Goal: Task Accomplishment & Management: Complete application form

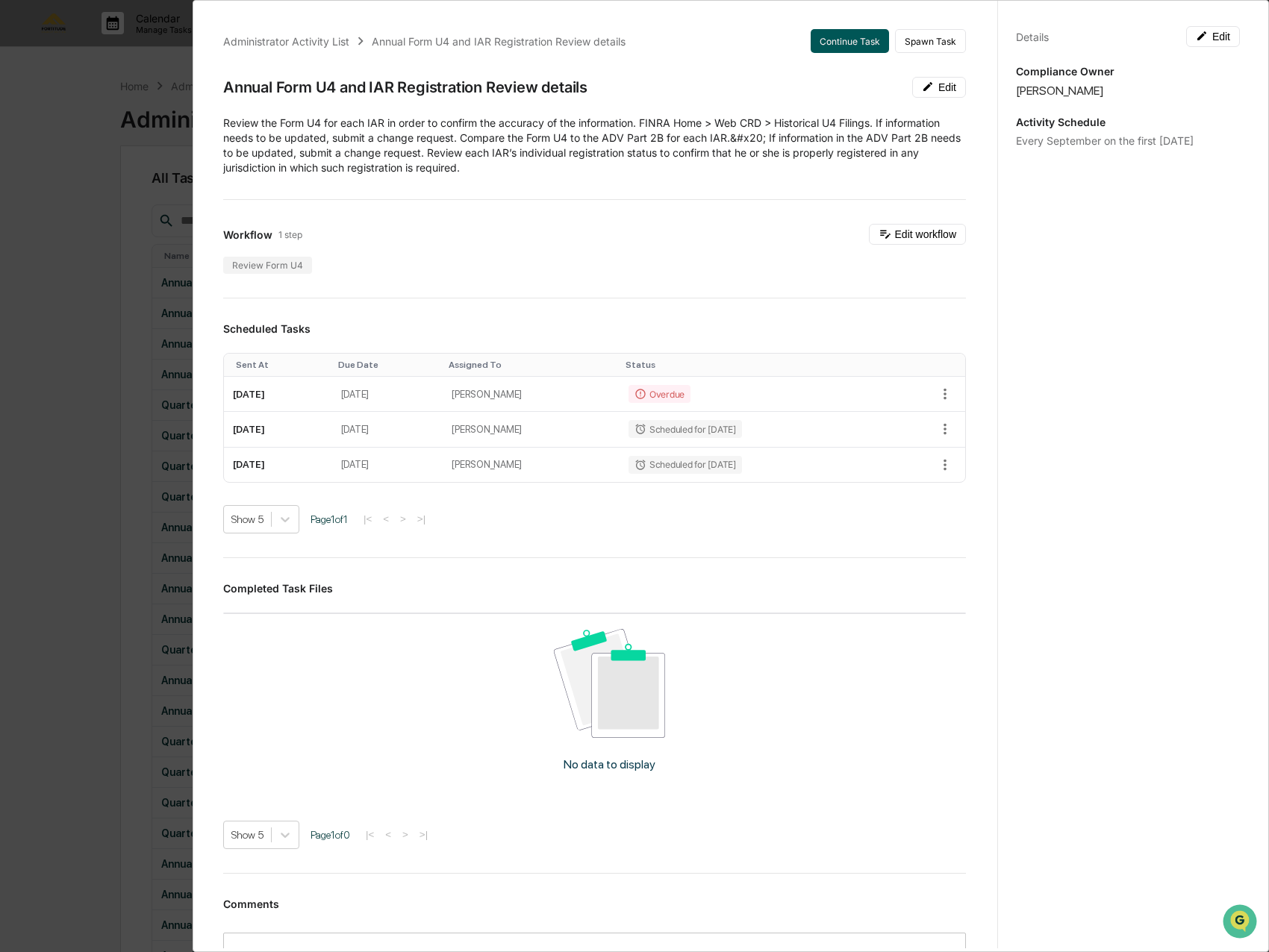
click at [850, 40] on button "Continue Task" at bounding box center [850, 40] width 79 height 24
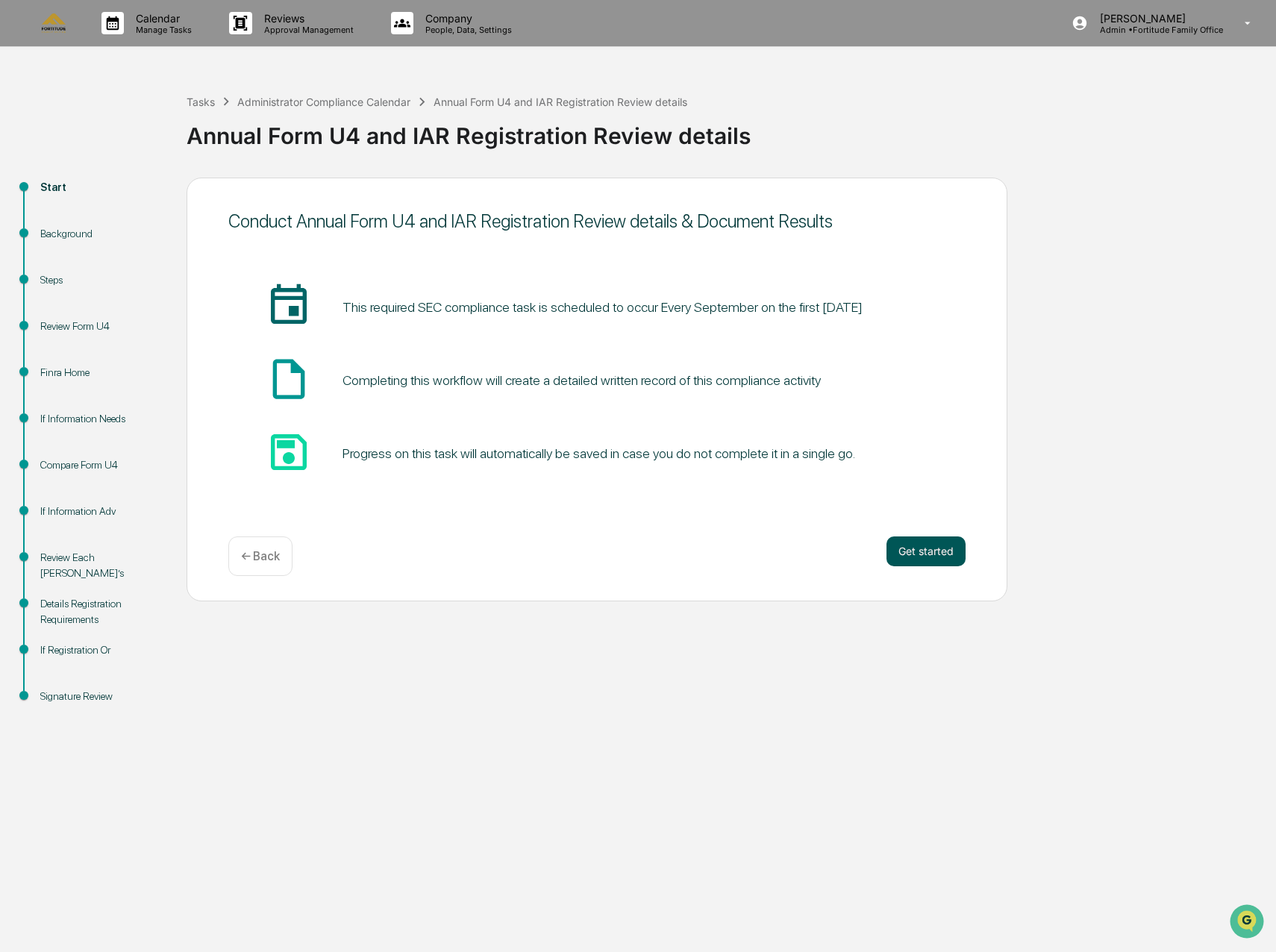
click at [925, 550] on button "Get started" at bounding box center [926, 551] width 79 height 30
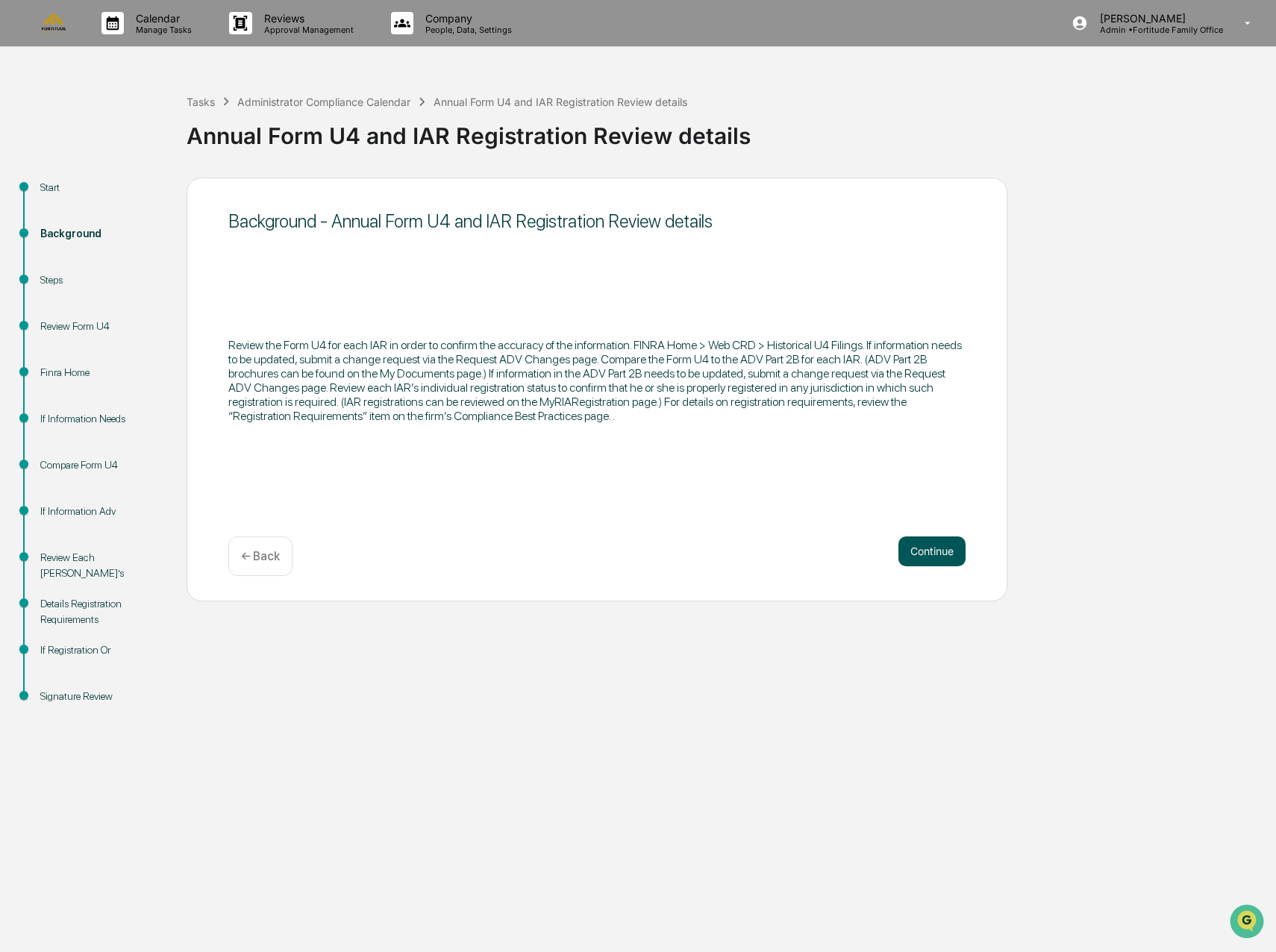
click at [942, 561] on button "Continue" at bounding box center [932, 551] width 67 height 30
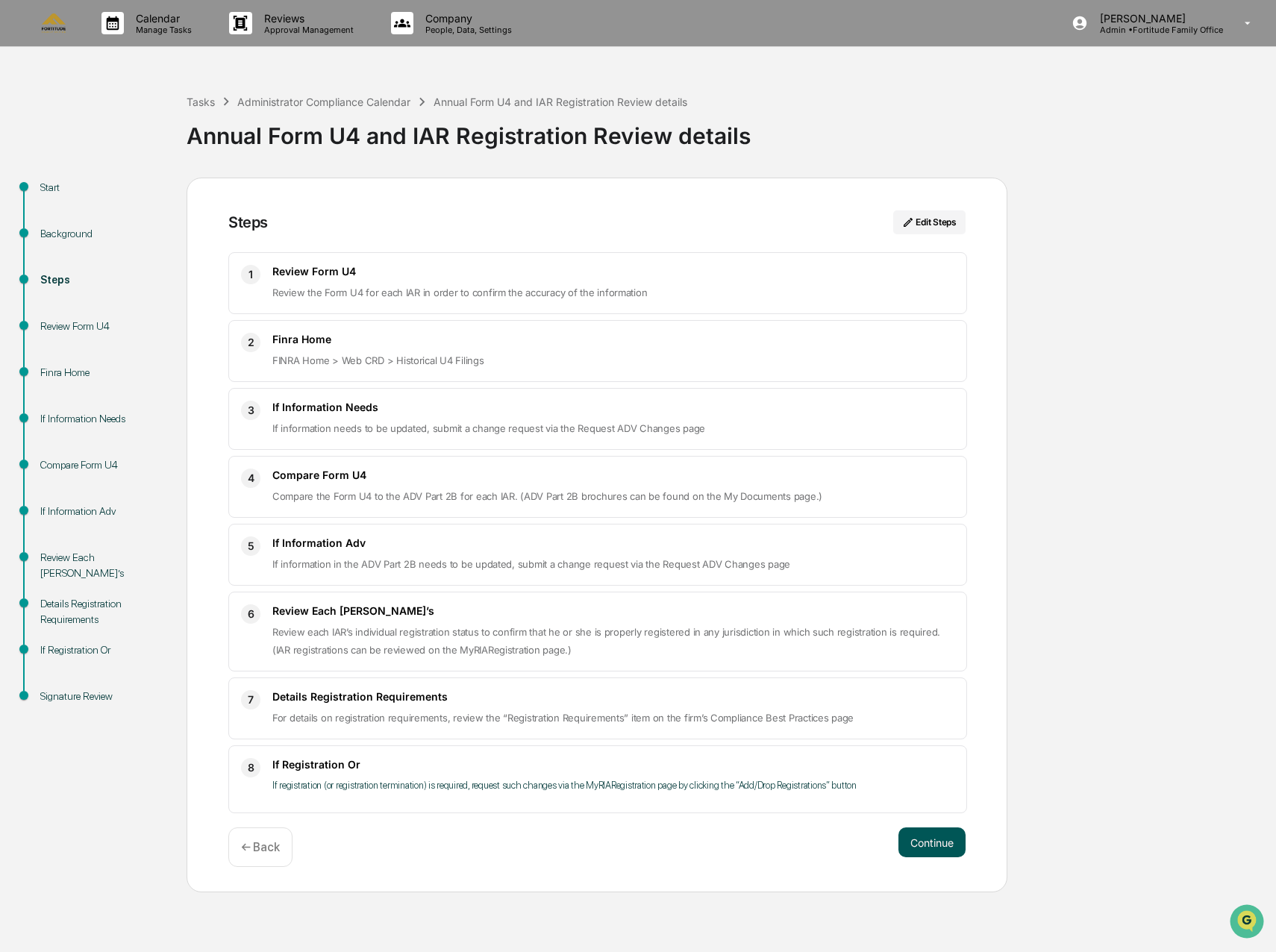
click at [943, 853] on button "Continue" at bounding box center [932, 842] width 67 height 30
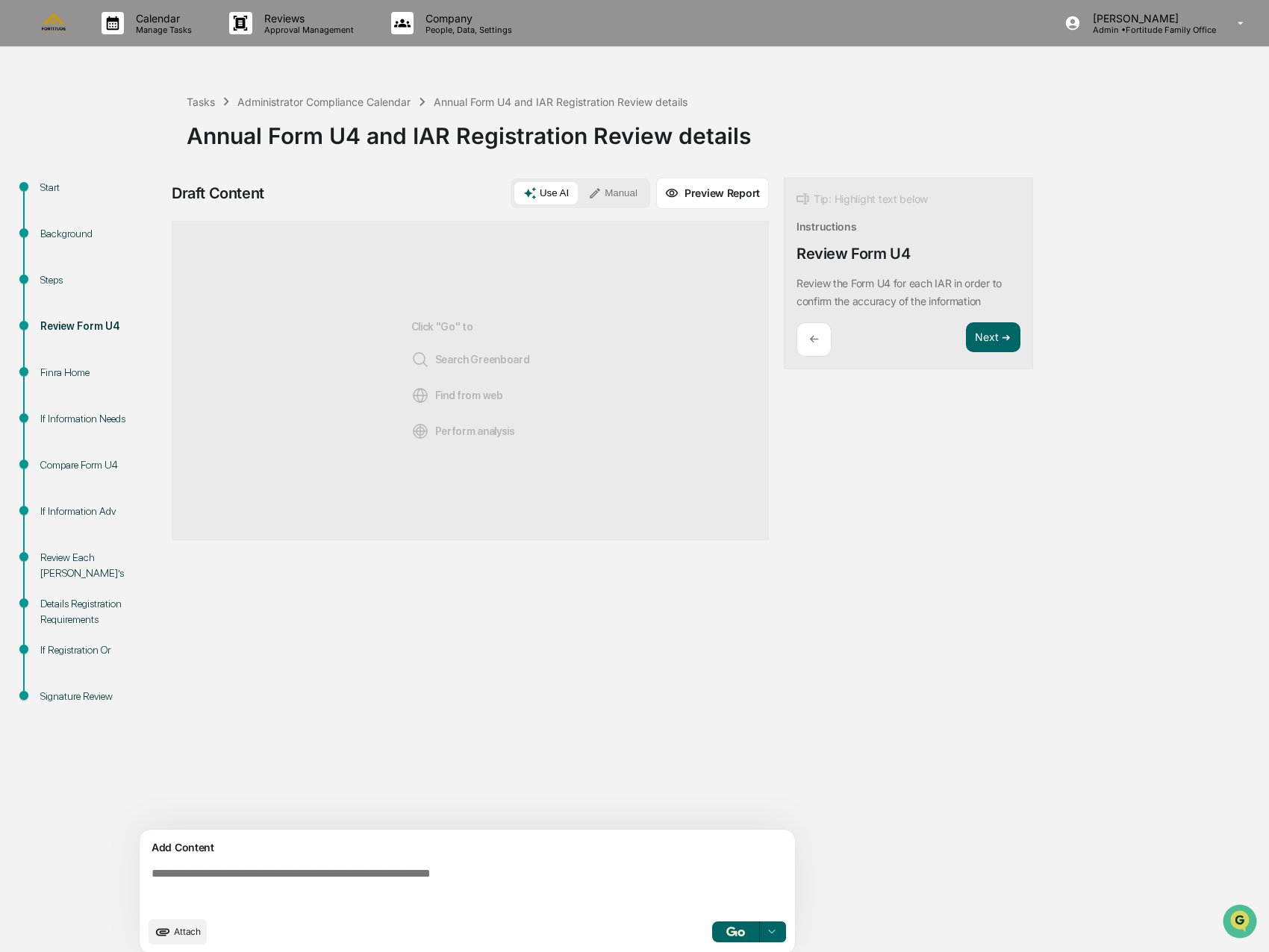
click at [187, 934] on span "Attach" at bounding box center [187, 932] width 27 height 11
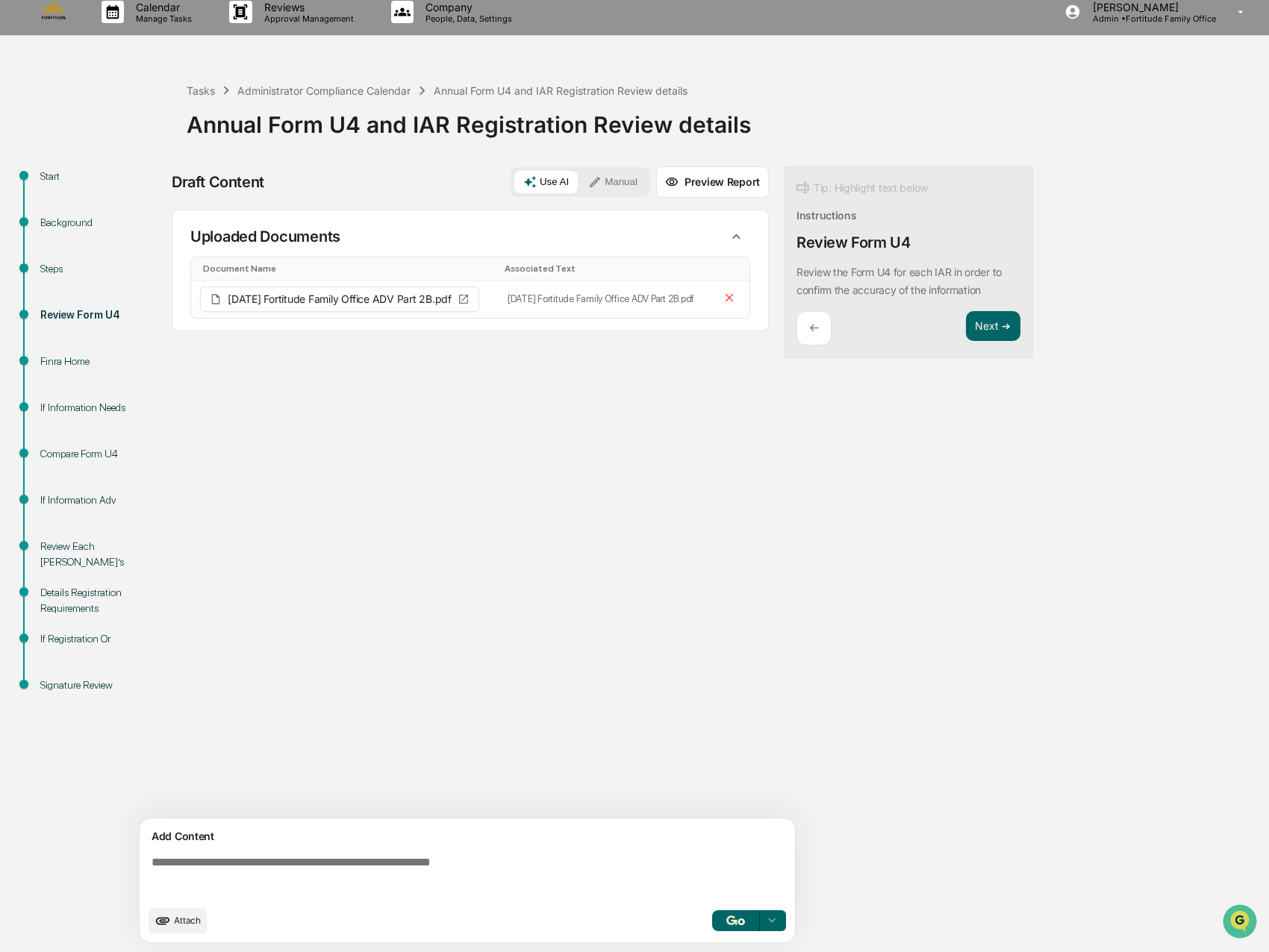
click at [326, 866] on textarea at bounding box center [470, 877] width 650 height 54
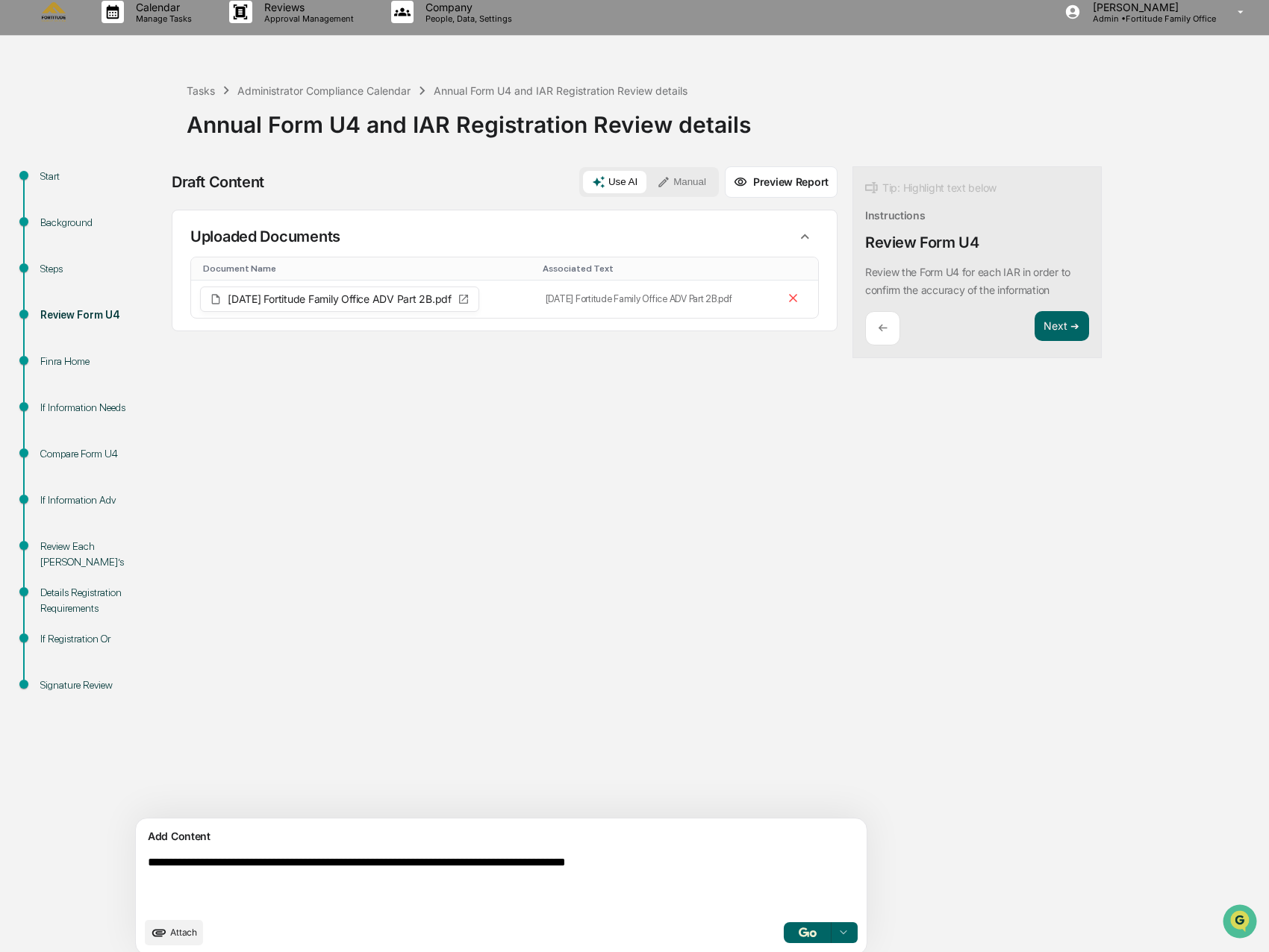
type textarea "**********"
click at [799, 936] on img "button" at bounding box center [808, 932] width 18 height 10
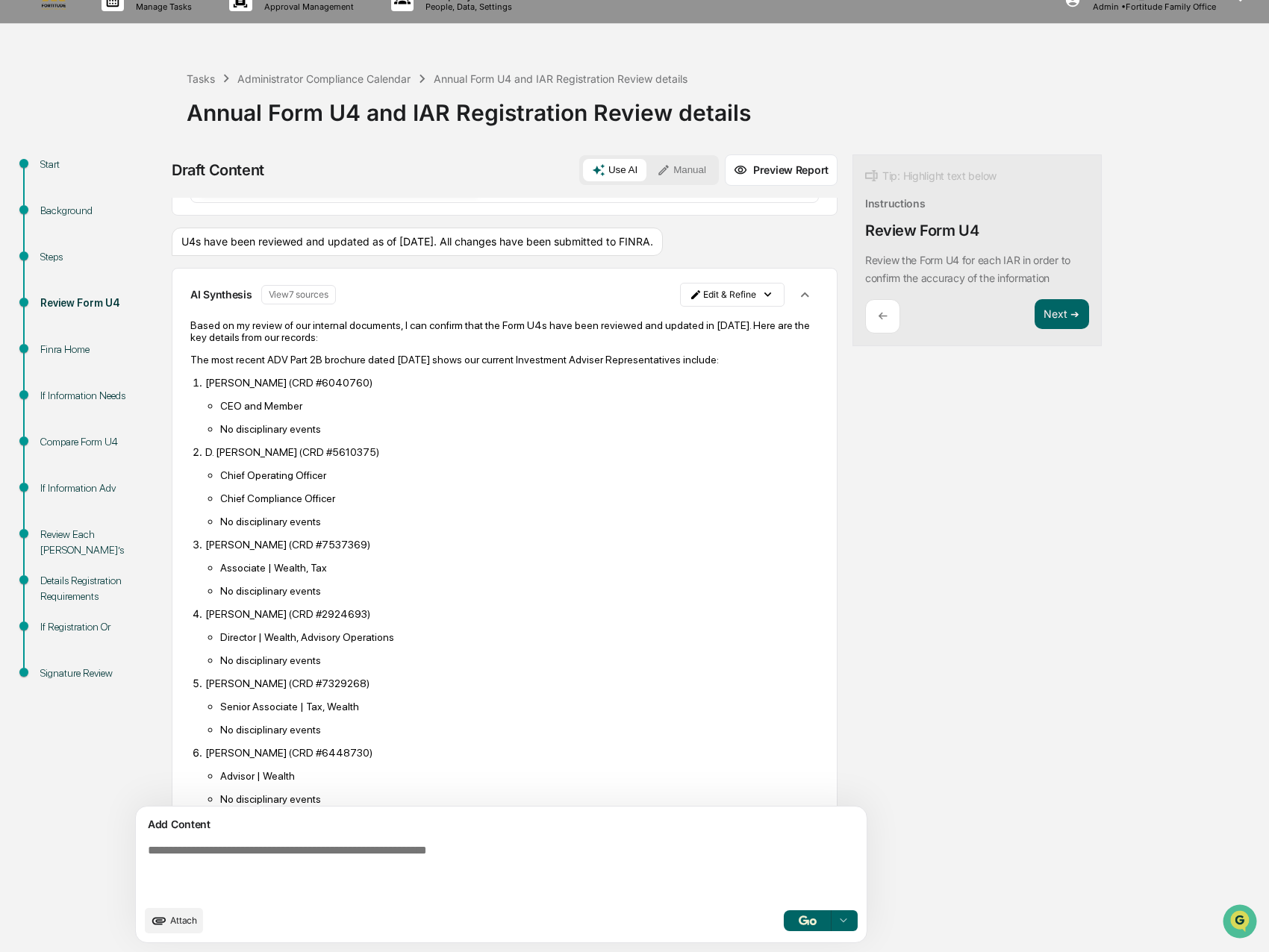
scroll to position [95, 0]
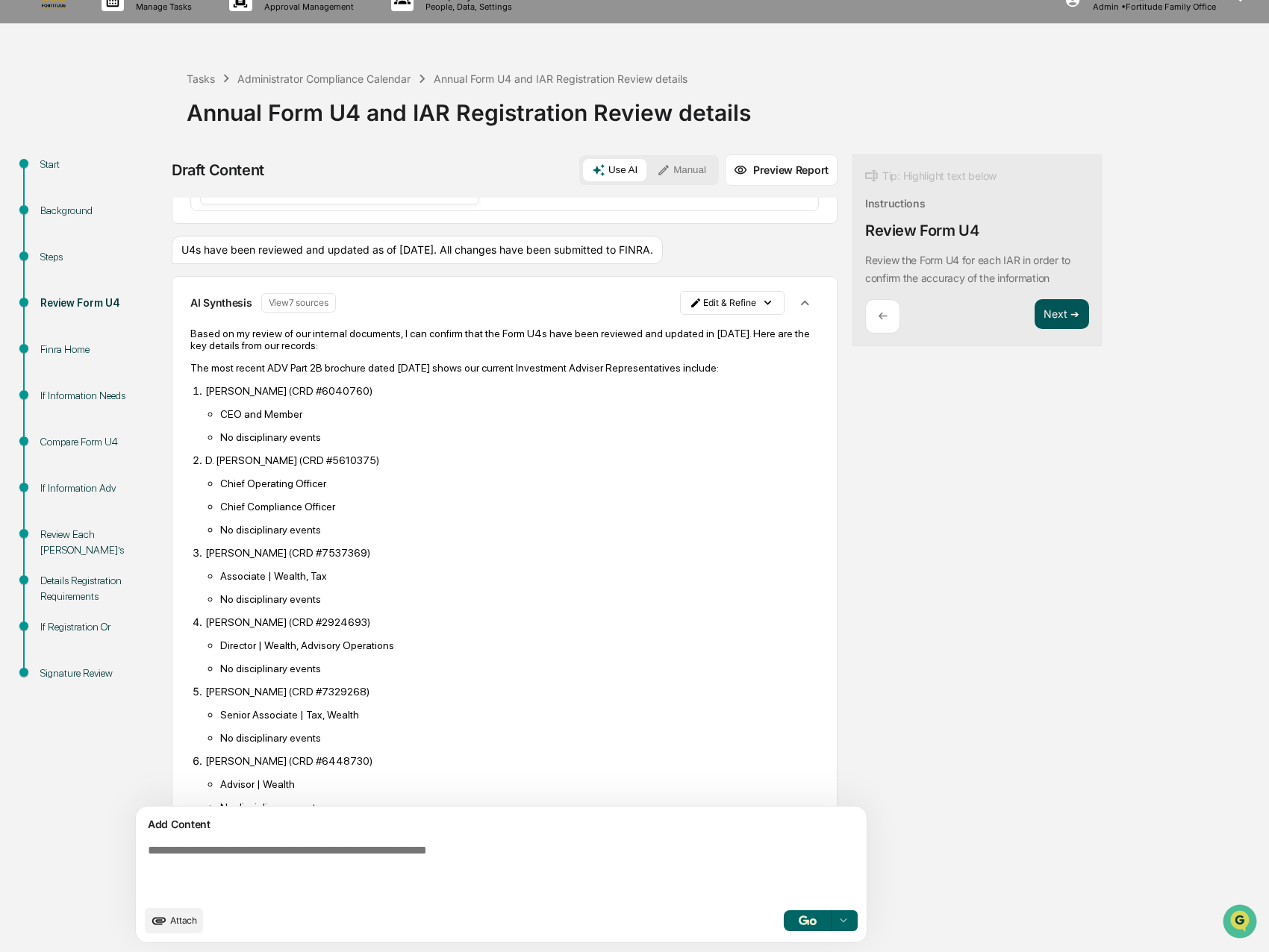
click at [1034, 314] on button "Next ➔" at bounding box center [1061, 314] width 54 height 30
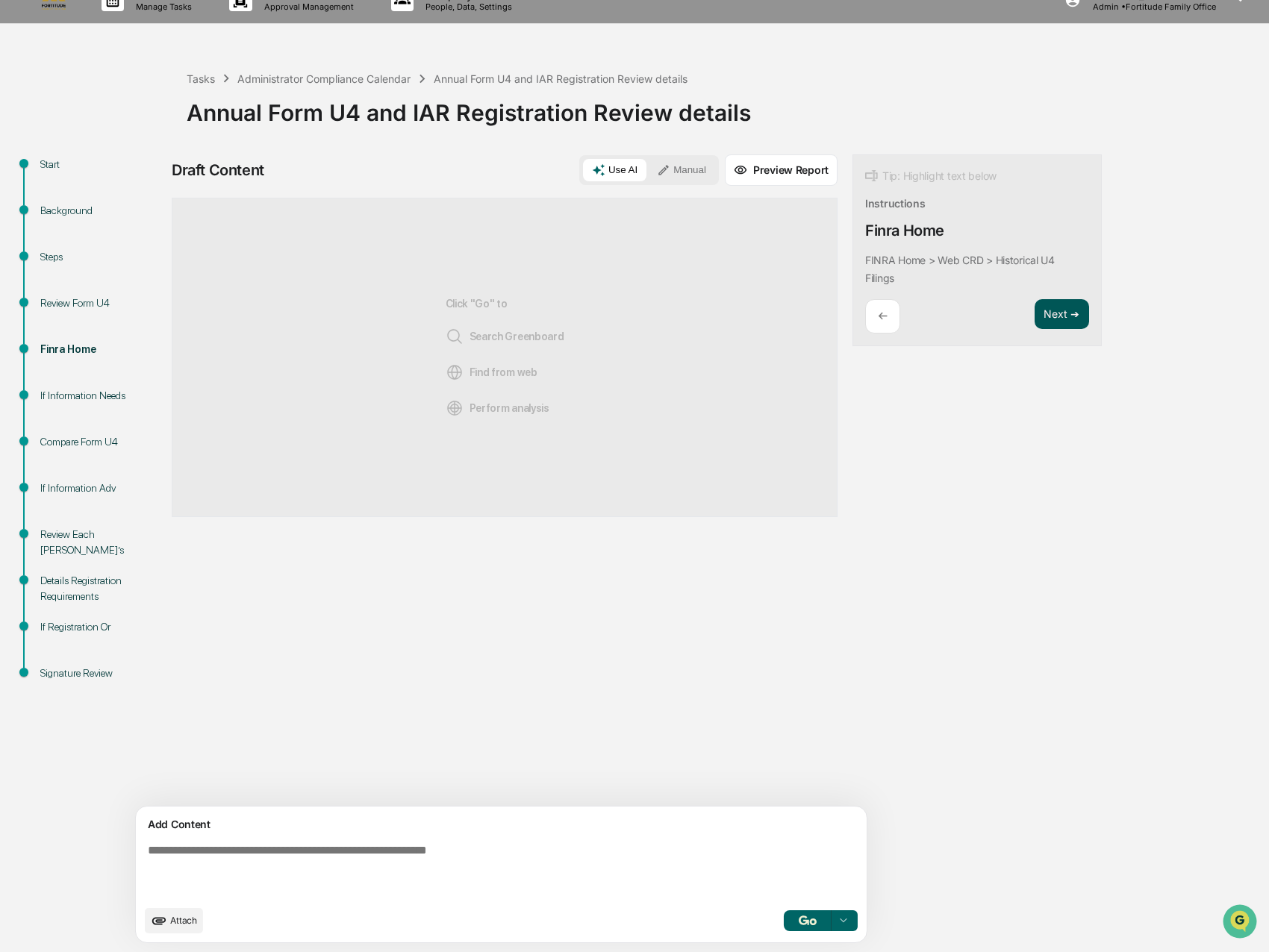
click at [1034, 314] on button "Next ➔" at bounding box center [1061, 314] width 54 height 30
click at [1034, 331] on button "Next ➔" at bounding box center [1061, 332] width 54 height 30
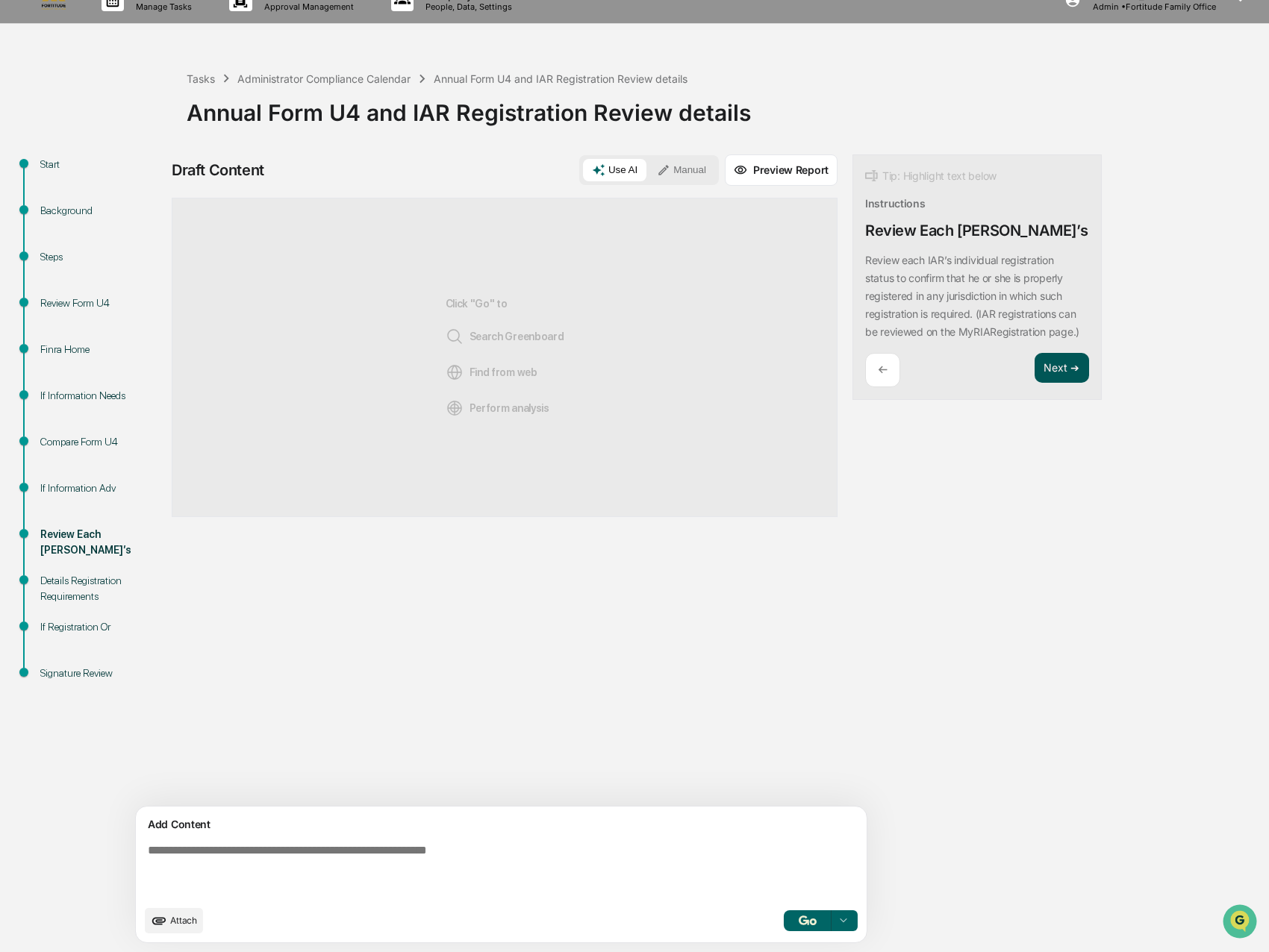
click at [997, 331] on p "Review each IAR’s individual registration status to confirm that he or she is p…" at bounding box center [972, 295] width 214 height 84
click at [1034, 376] on button "Next ➔" at bounding box center [1061, 367] width 54 height 30
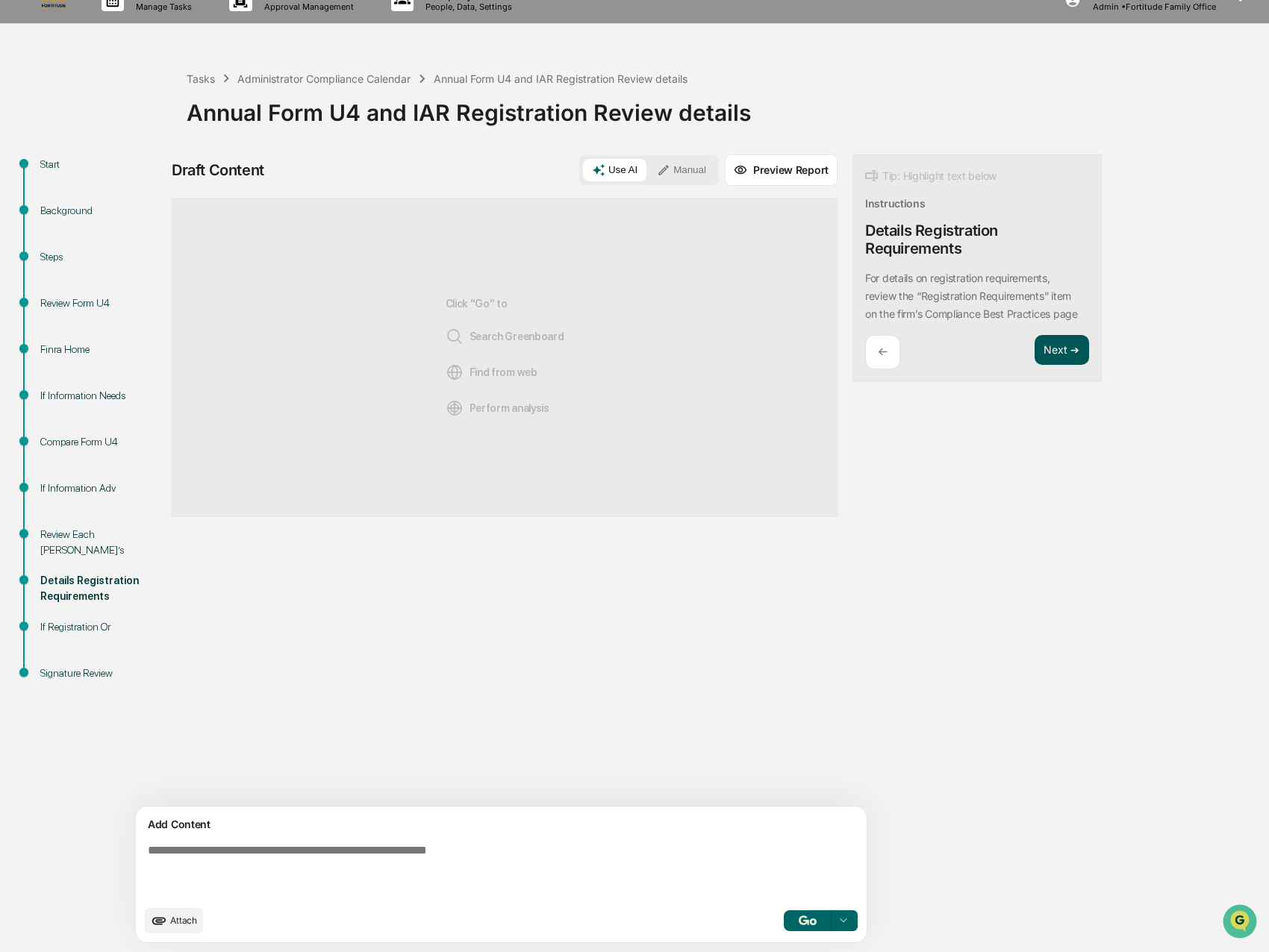
click at [1034, 344] on button "Next ➔" at bounding box center [1061, 350] width 54 height 30
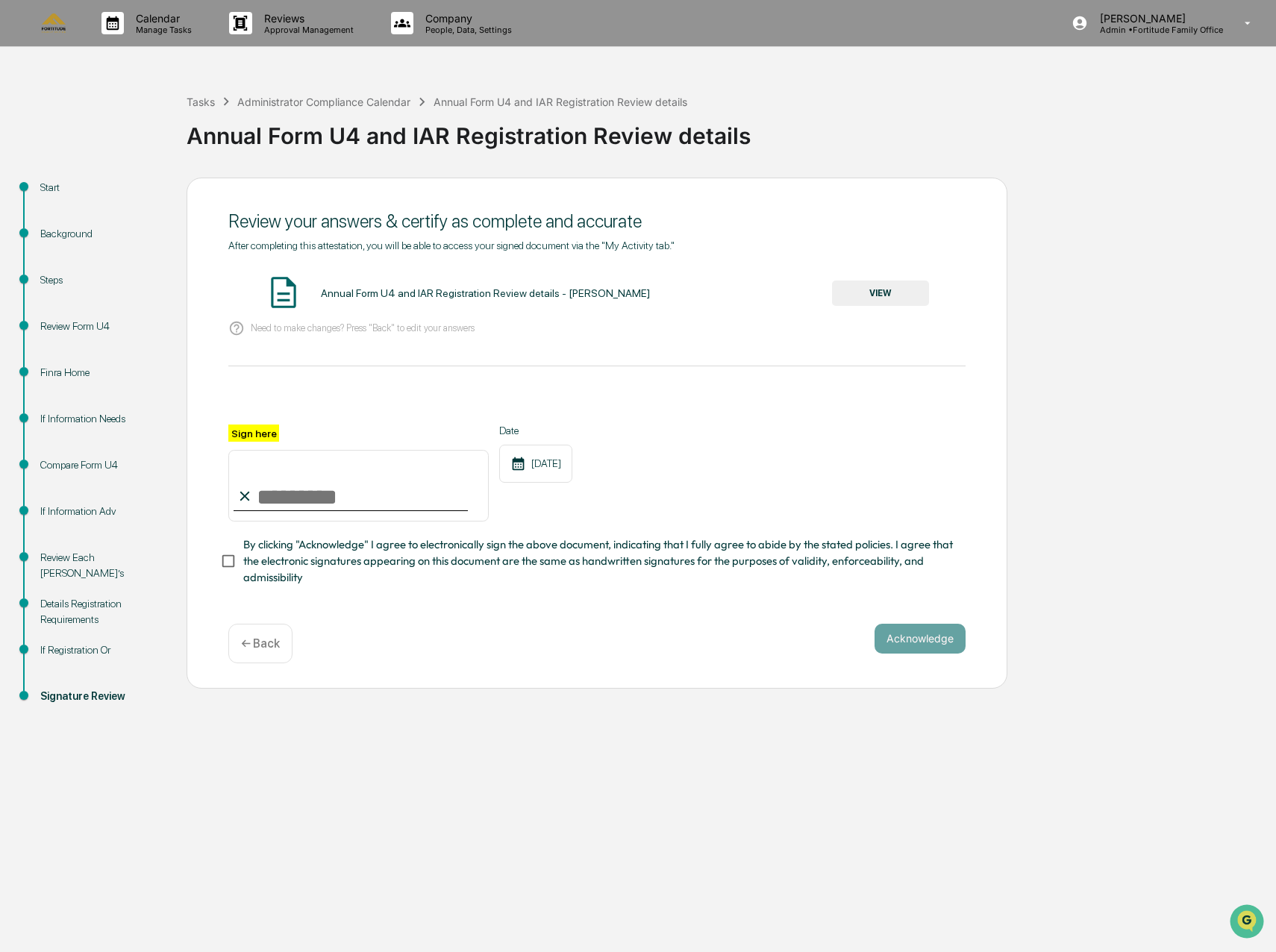
click at [884, 302] on button "VIEW" at bounding box center [881, 293] width 97 height 25
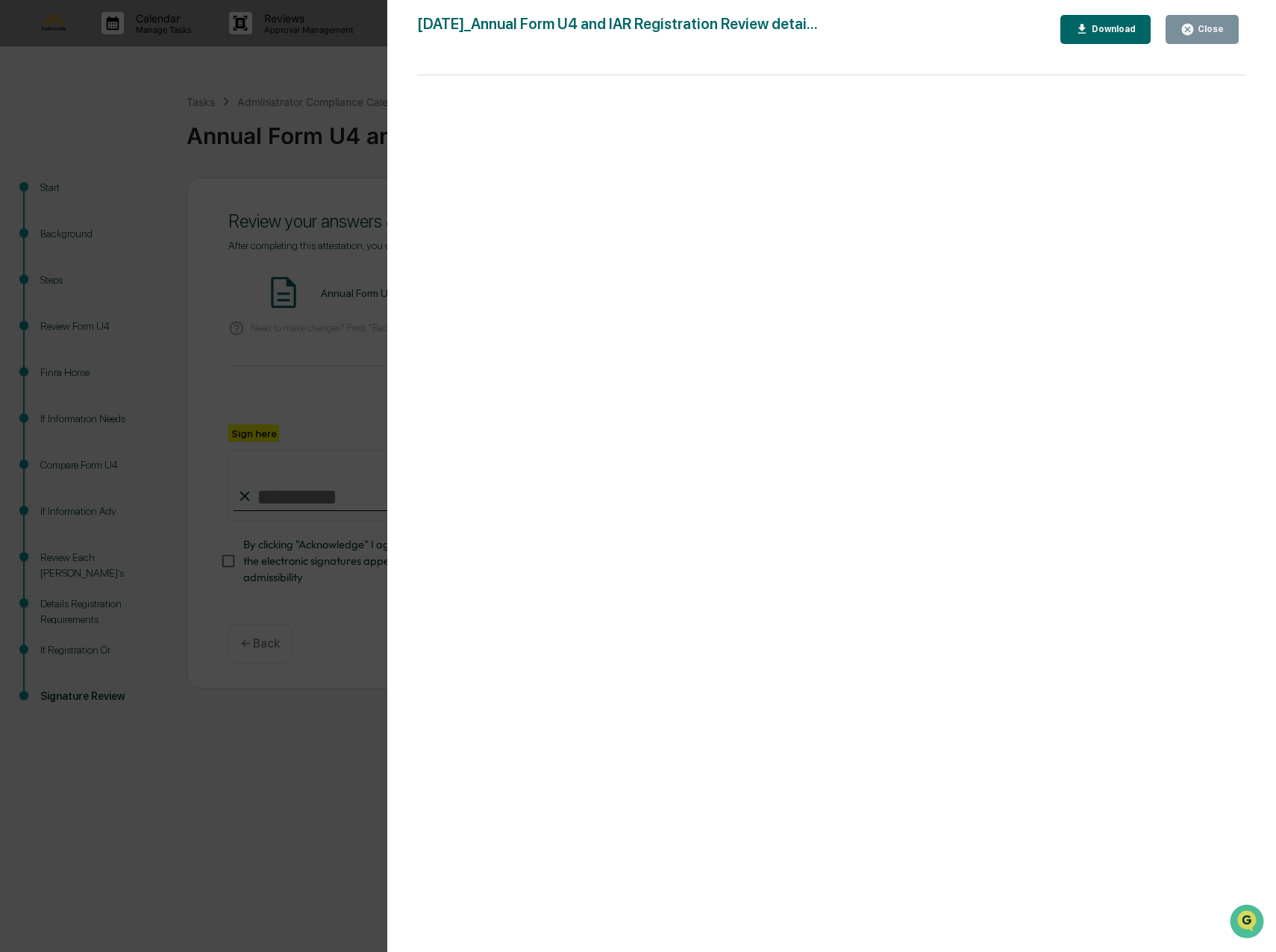
click at [291, 370] on div "Version History [DATE] 06:15 PM [PERSON_NAME] [DATE]_Annual Form U4 and IAR Reg…" at bounding box center [638, 476] width 1276 height 952
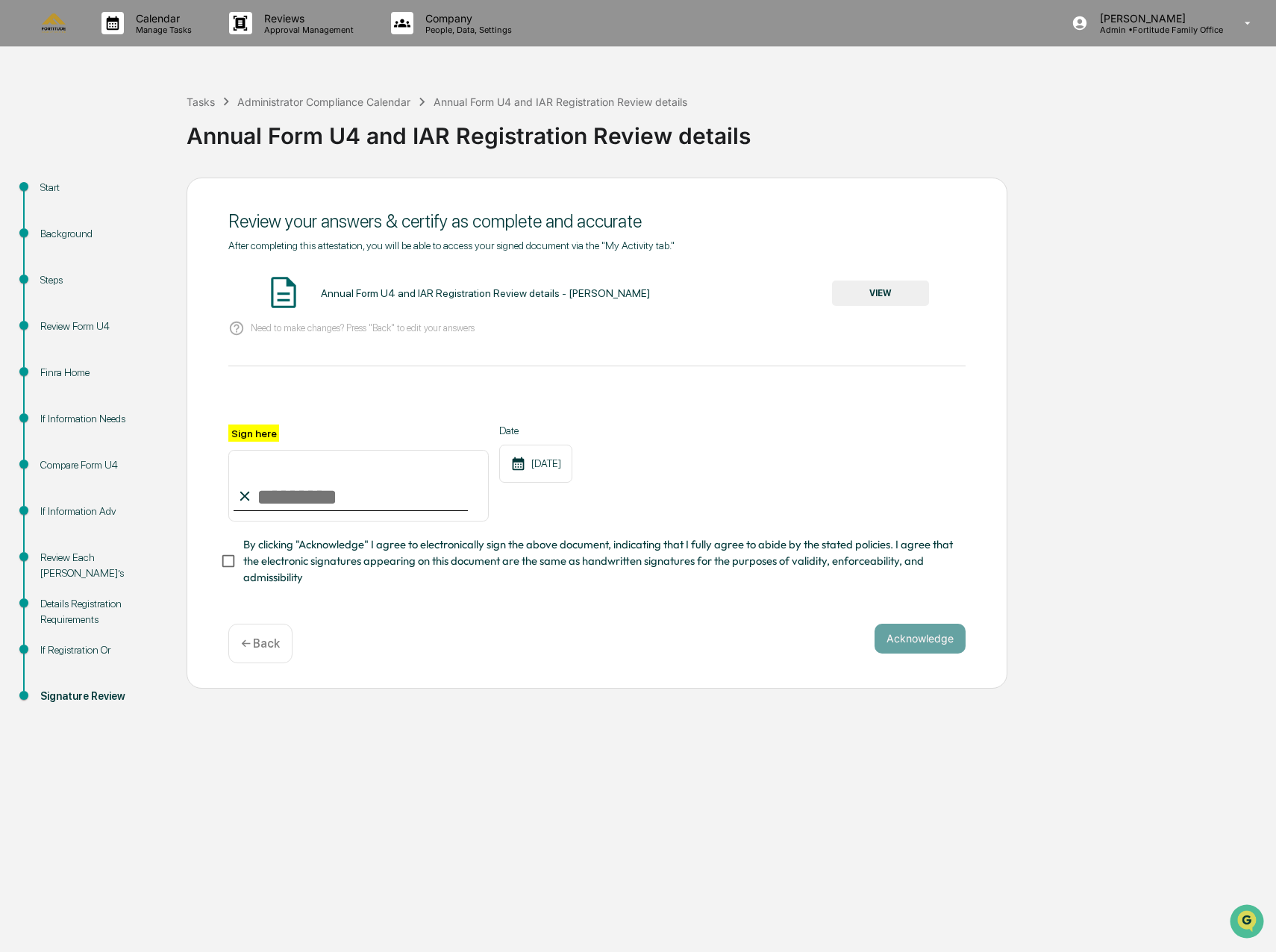
click at [340, 511] on input "Sign here" at bounding box center [358, 485] width 261 height 71
type input "**********"
click at [936, 643] on button "Acknowledge" at bounding box center [919, 639] width 91 height 30
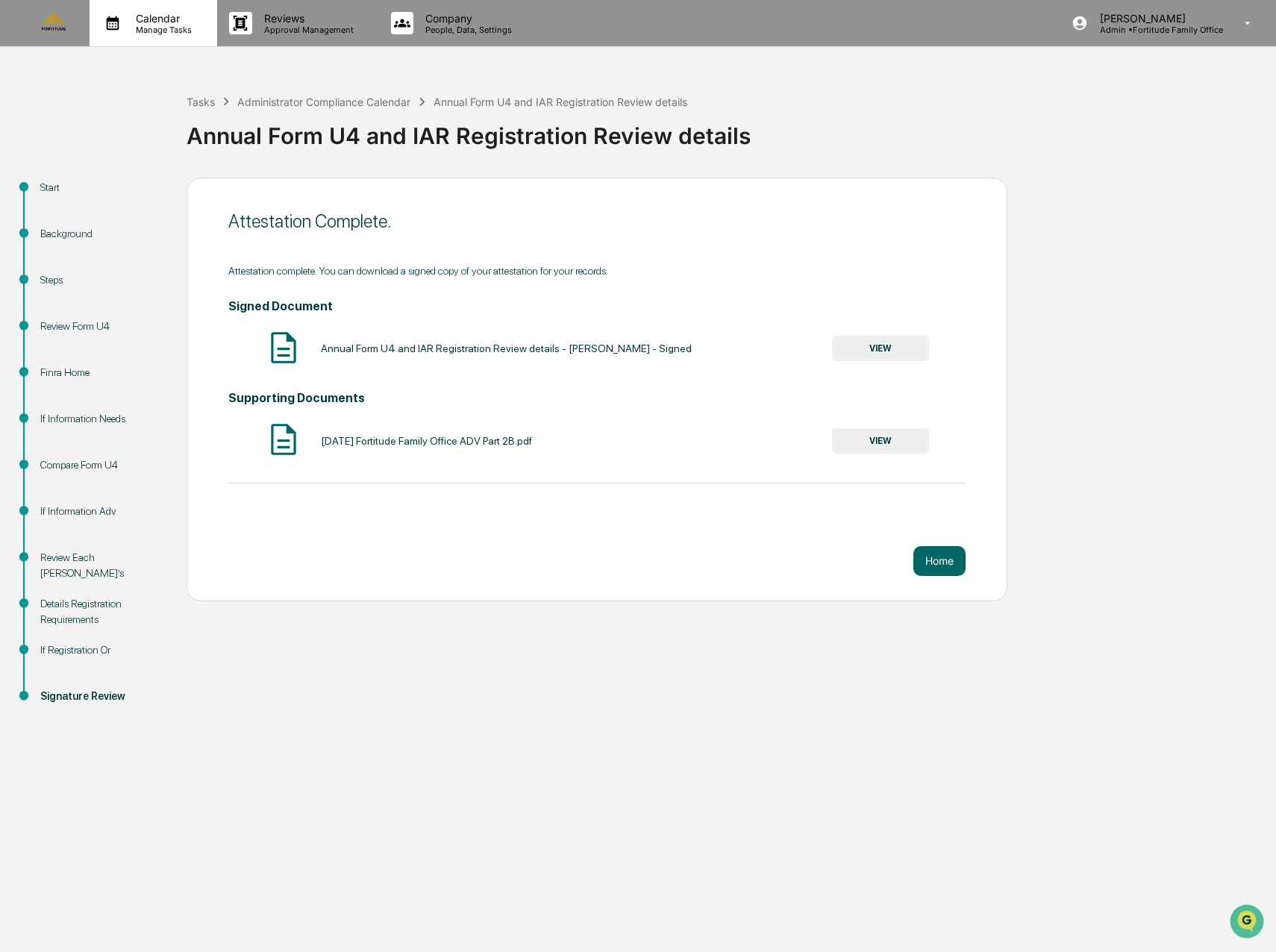
click at [162, 23] on p "Calendar" at bounding box center [162, 18] width 75 height 12
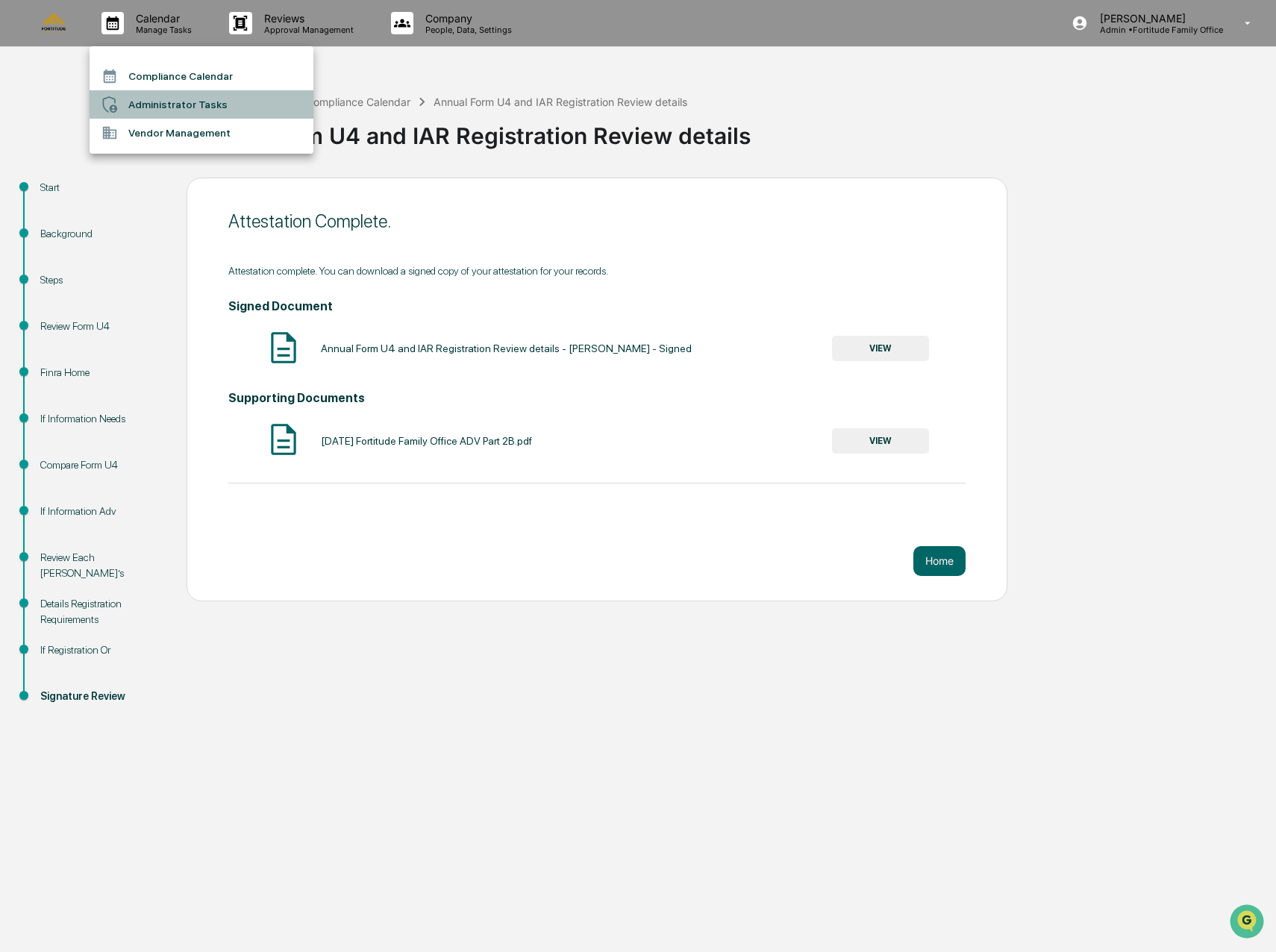
click at [157, 100] on li "Administrator Tasks" at bounding box center [201, 104] width 224 height 29
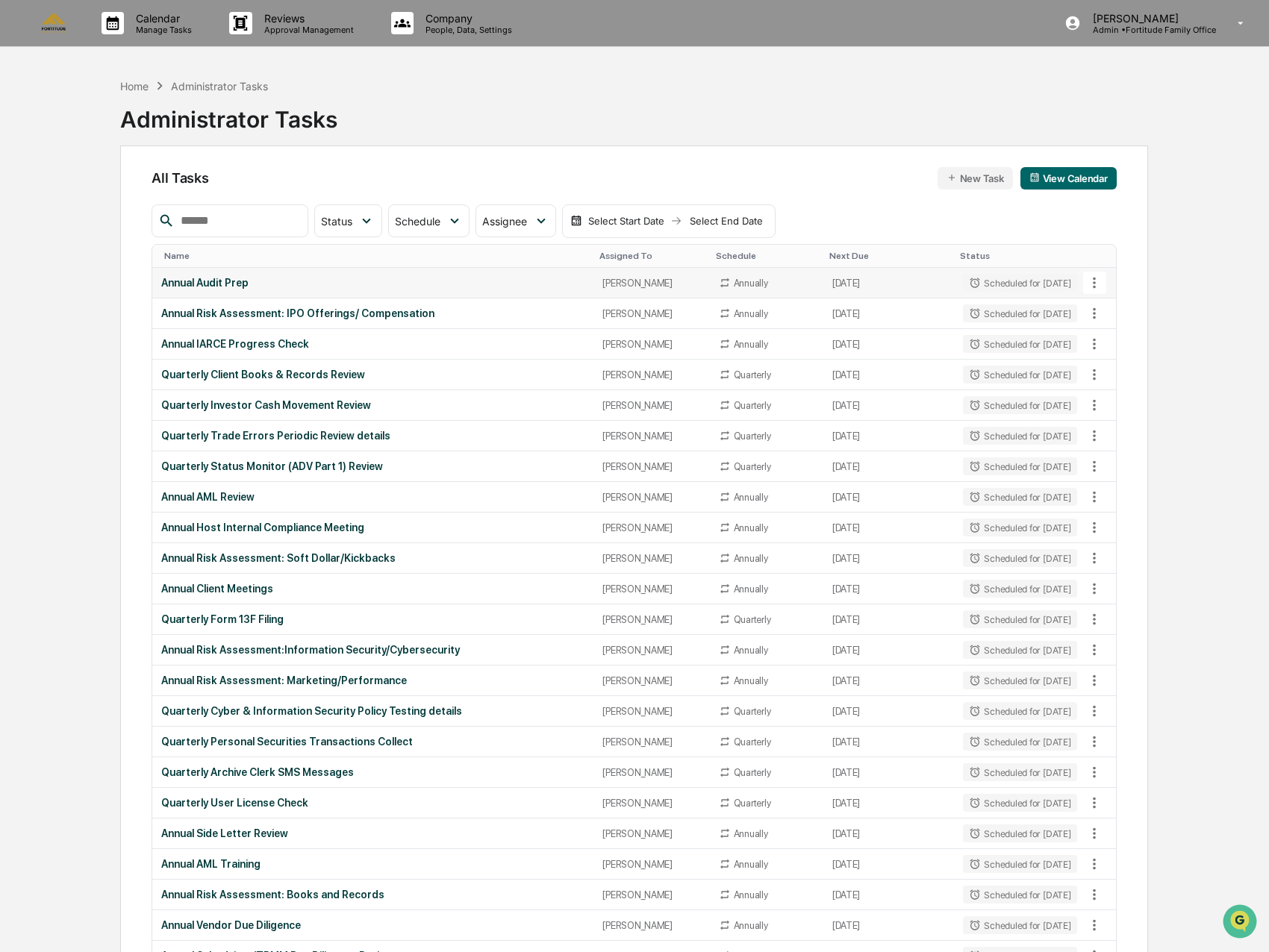
click at [471, 289] on div "Annual Audit Prep" at bounding box center [373, 283] width 423 height 12
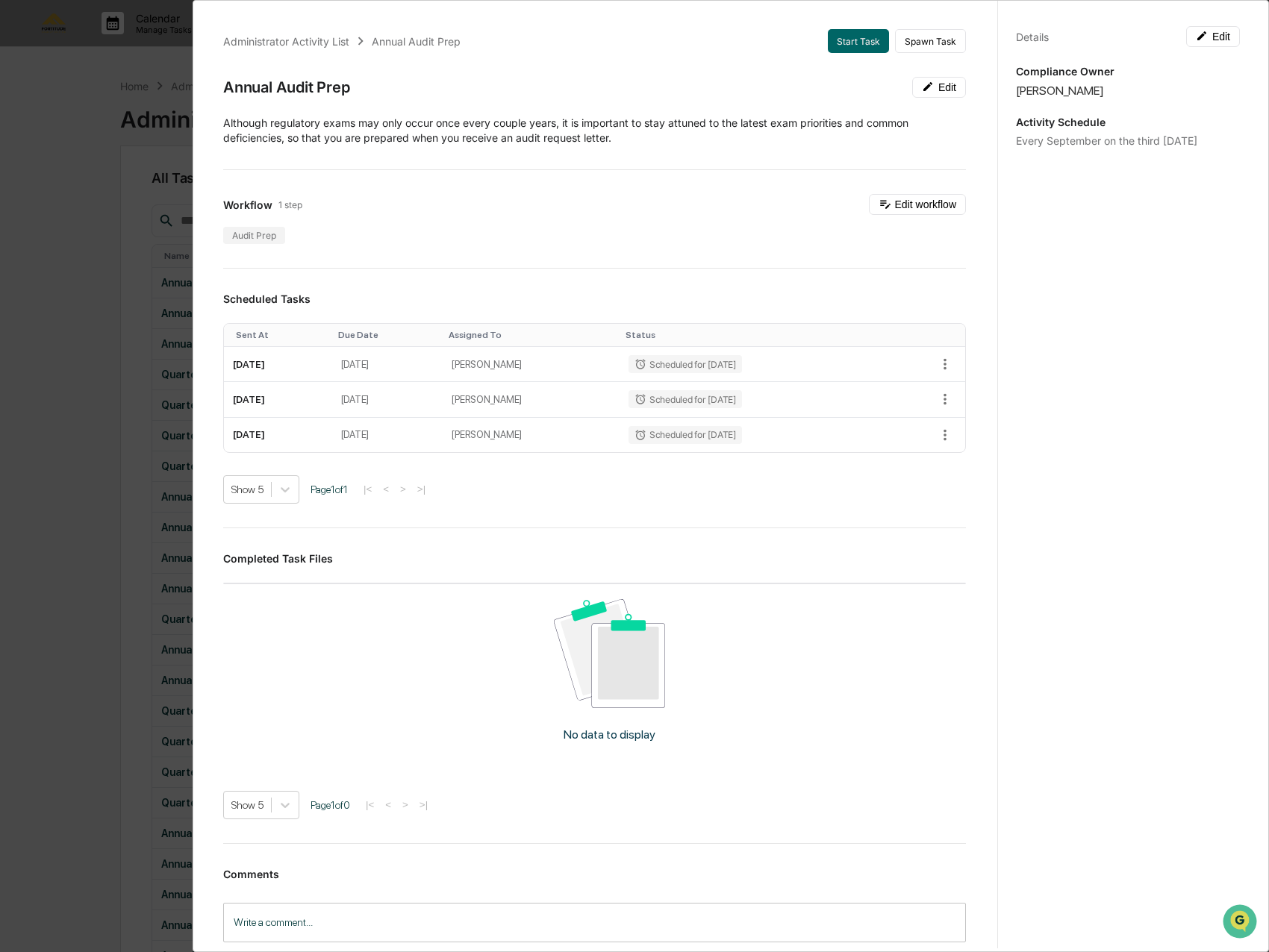
click at [103, 324] on div "Administrator Activity List Annual Audit Prep Start Task Spawn Task Annual Audi…" at bounding box center [634, 476] width 1269 height 952
